Goal: Ask a question

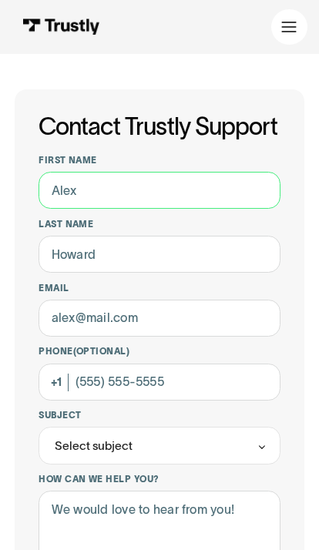
click at [157, 177] on input "First name" at bounding box center [160, 190] width 242 height 37
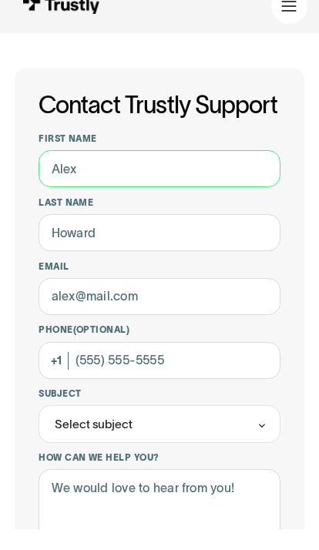
type input "[PERSON_NAME]"
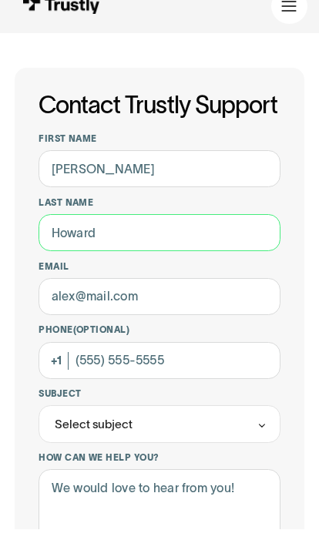
click at [106, 236] on input "Last name" at bounding box center [160, 254] width 242 height 37
type input "[PERSON_NAME]"
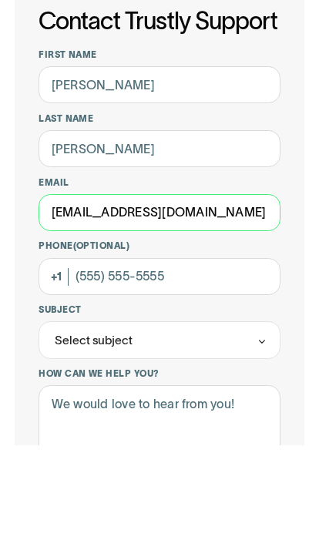
type input "[EMAIL_ADDRESS][DOMAIN_NAME]"
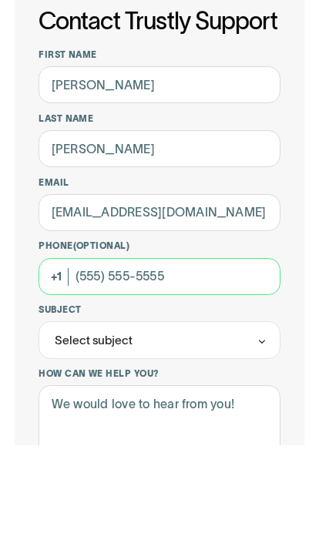
click at [208, 364] on input "Phone (Optional)" at bounding box center [160, 382] width 242 height 37
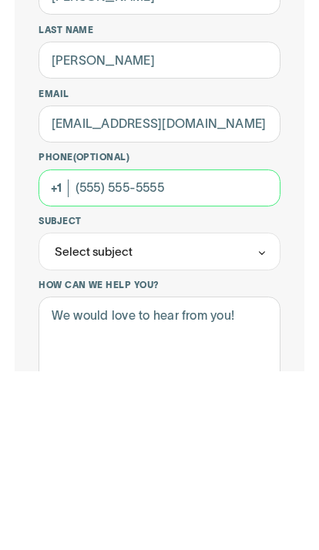
type input "[PHONE_NUMBER]"
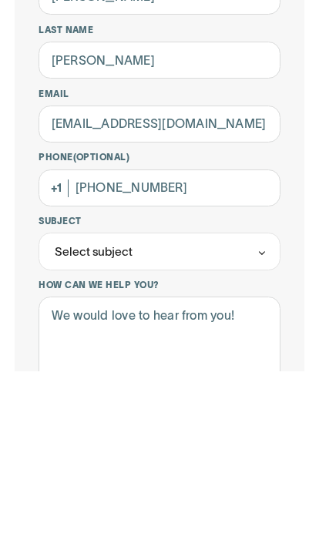
scroll to position [194, 0]
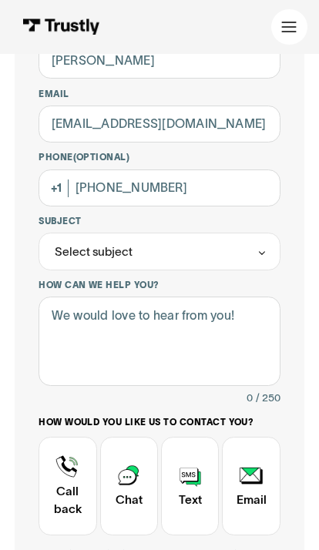
click at [262, 247] on icon "Contact Trustly Support" at bounding box center [262, 253] width 11 height 12
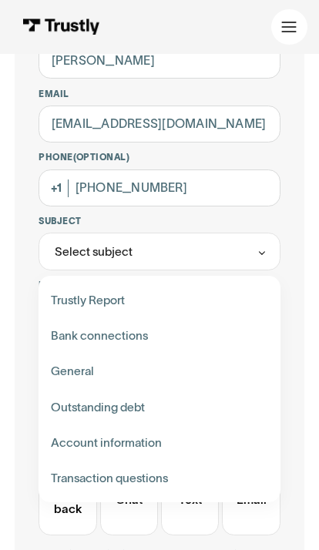
click at [62, 329] on div "Contact Trustly Support" at bounding box center [160, 335] width 230 height 35
type input "**********"
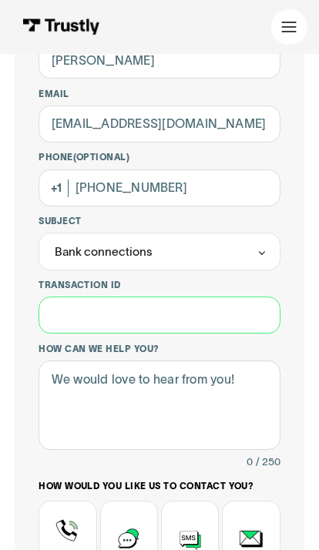
click at [59, 315] on input "Transaction ID" at bounding box center [160, 315] width 242 height 37
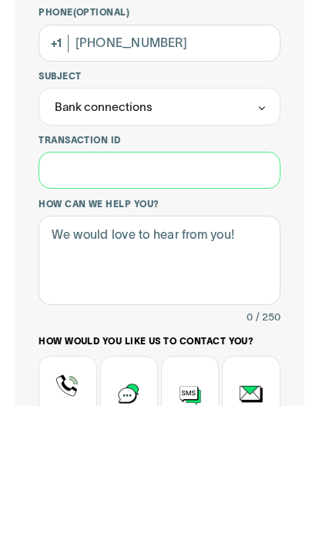
scroll to position [338, 0]
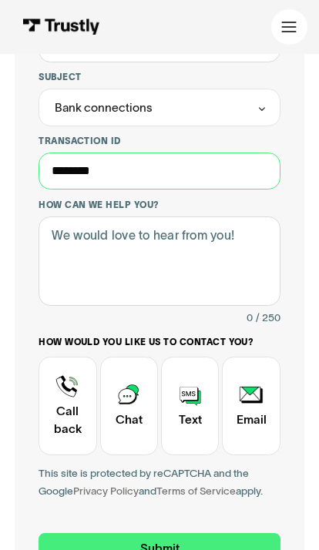
type input "********"
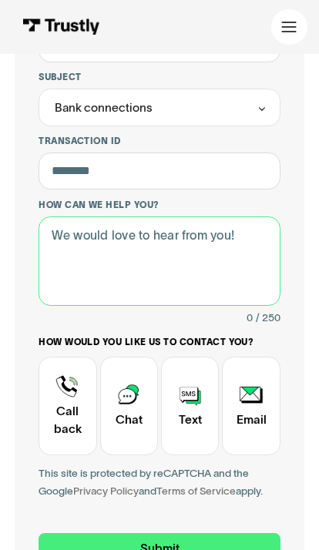
click at [69, 241] on textarea "How can we help you?" at bounding box center [160, 261] width 242 height 89
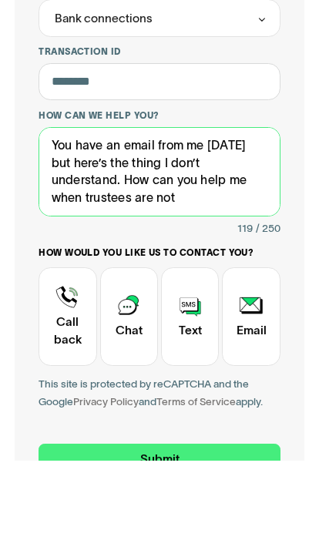
scroll to position [0, 0]
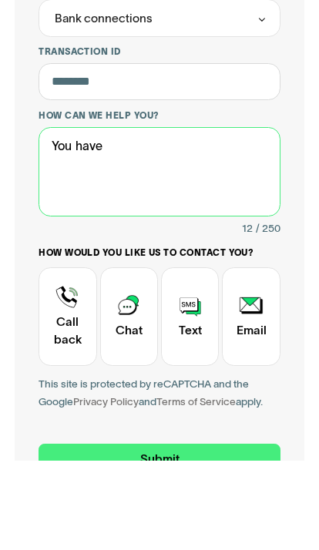
type textarea "You"
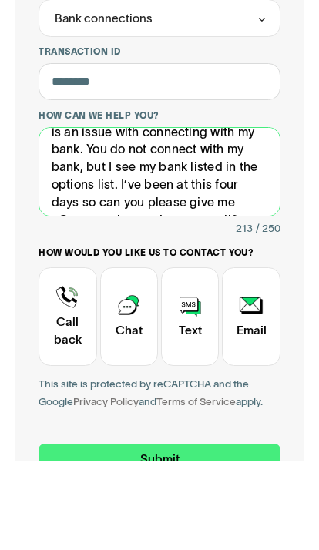
scroll to position [82, 0]
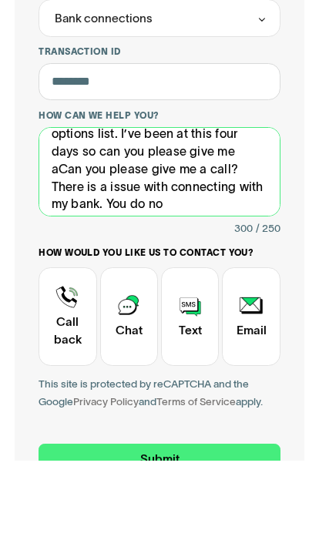
type textarea "Can you please give me a call? There is an issue with connecting with my bank. …"
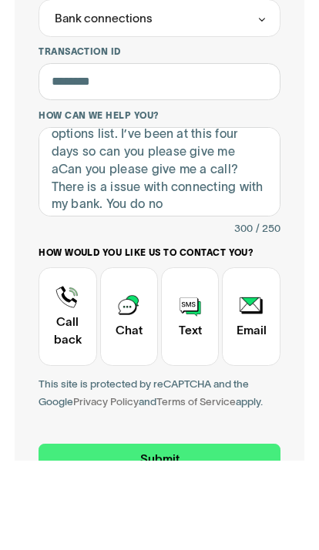
click at [62, 357] on div "Contact Trustly Support" at bounding box center [68, 406] width 58 height 99
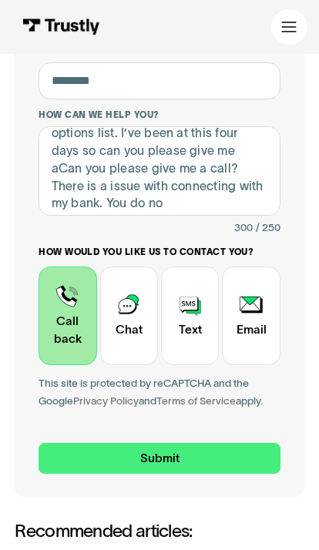
scroll to position [429, 0]
click at [156, 443] on input "Submit" at bounding box center [160, 459] width 242 height 32
type input "[PHONE_NUMBER]"
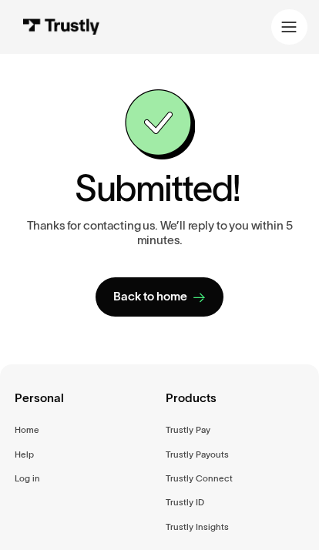
click at [290, 25] on icon at bounding box center [288, 26] width 15 height 15
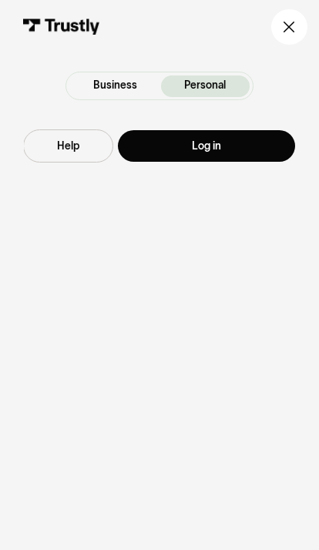
click at [237, 141] on link "Log in" at bounding box center [206, 146] width 177 height 32
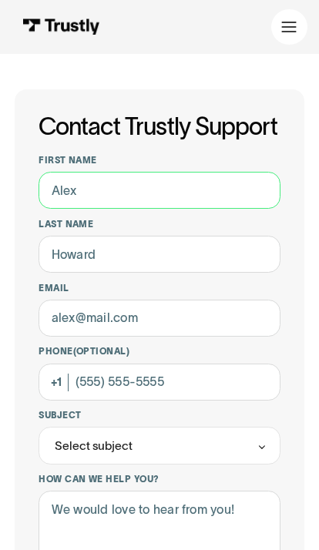
click at [72, 188] on input "First name" at bounding box center [160, 190] width 242 height 37
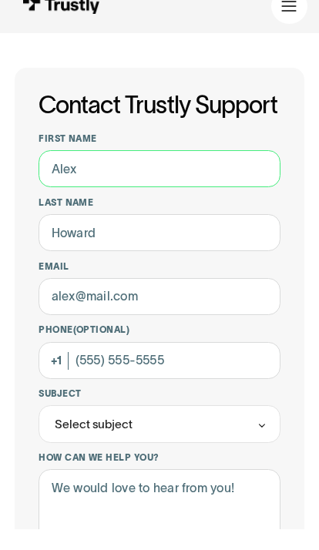
type input "[PERSON_NAME]"
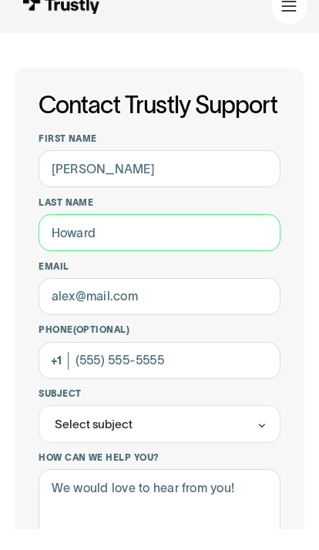
type input "[PERSON_NAME]"
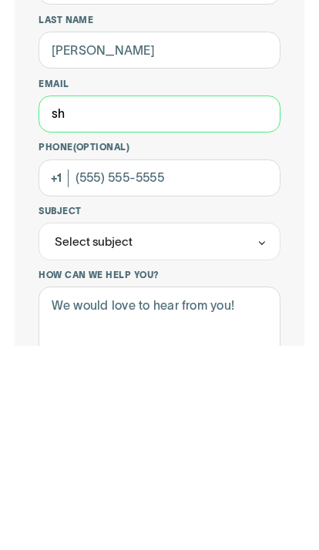
scroll to position [25, 0]
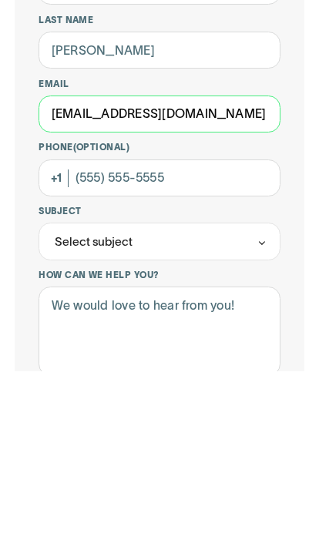
type input "[EMAIL_ADDRESS][DOMAIN_NAME]"
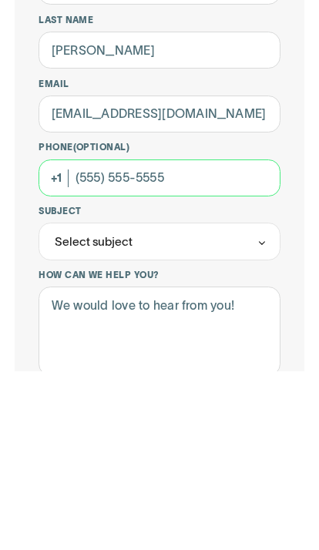
click at [89, 339] on input "Phone (Optional)" at bounding box center [160, 357] width 242 height 37
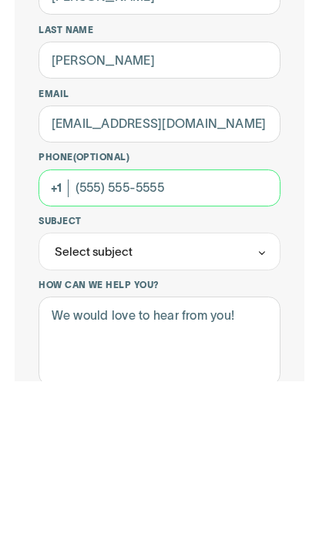
type input "[PHONE_NUMBER]"
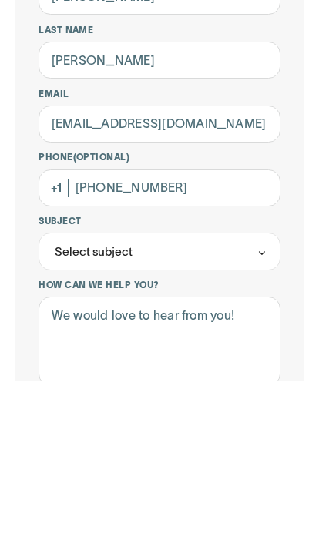
scroll to position [194, 0]
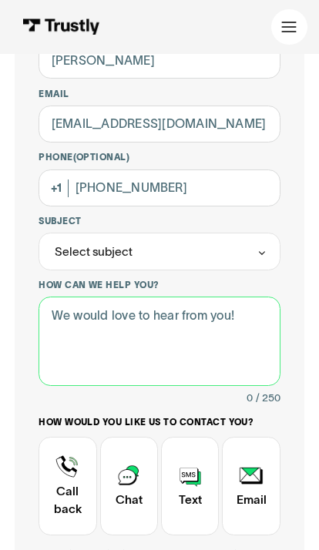
click at [69, 315] on textarea "How can we help you?" at bounding box center [160, 341] width 242 height 89
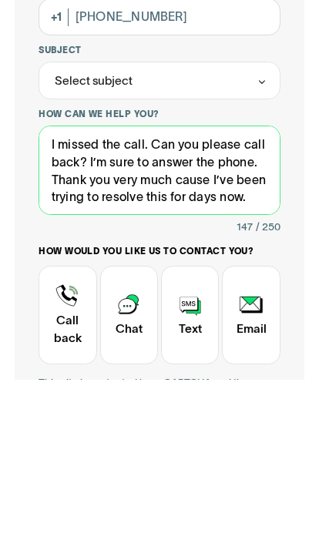
click at [187, 297] on textarea "I missed the call. Can you please call back? I’m sure to answer the phone. Than…" at bounding box center [160, 341] width 242 height 89
type textarea "I missed the call. Can you please call back? I’m sure to answer the phone. Than…"
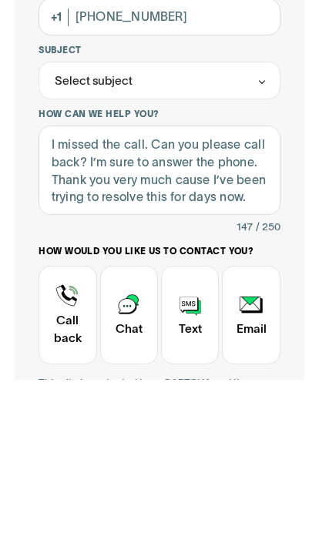
scroll to position [365, 0]
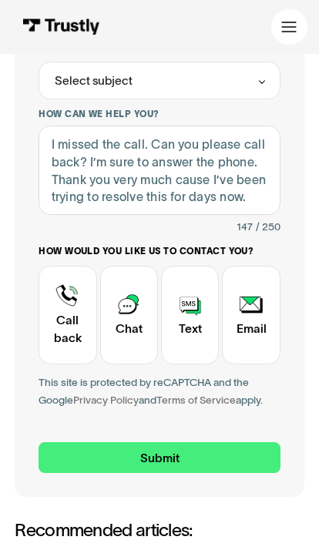
click at [59, 297] on div "Contact Trustly Support" at bounding box center [68, 316] width 58 height 99
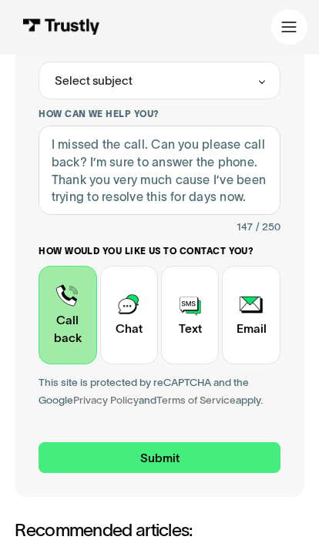
click at [168, 443] on input "Submit" at bounding box center [160, 459] width 242 height 32
click at [238, 443] on input "Submit" at bounding box center [160, 459] width 242 height 32
click at [267, 77] on icon "Contact Trustly Support" at bounding box center [262, 83] width 11 height 12
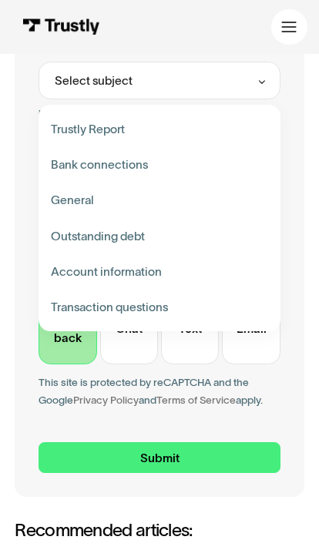
click at [65, 167] on div "Contact Trustly Support" at bounding box center [160, 163] width 230 height 35
type input "**********"
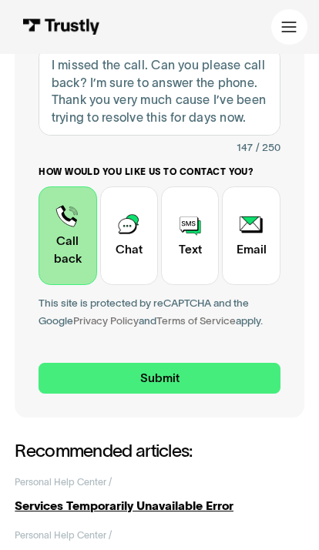
scroll to position [506, 0]
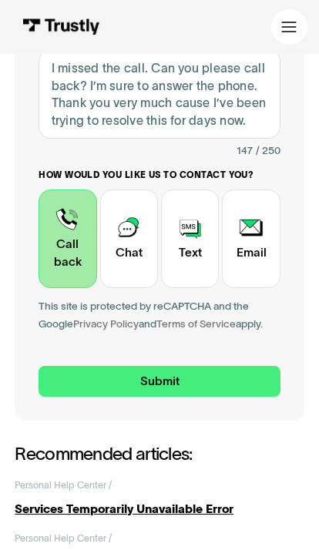
click at [156, 366] on input "Submit" at bounding box center [160, 382] width 242 height 32
type input "[PHONE_NUMBER]"
